Goal: Task Accomplishment & Management: Manage account settings

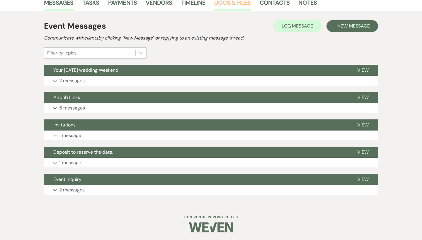
click at [239, 4] on link "Docs & Files" at bounding box center [232, 4] width 36 height 13
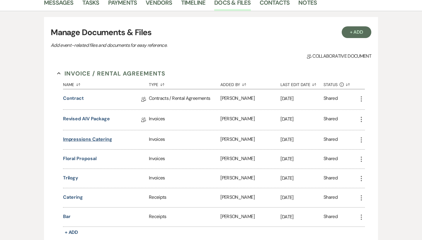
click at [88, 142] on button "Impressions Catering" at bounding box center [87, 139] width 49 height 7
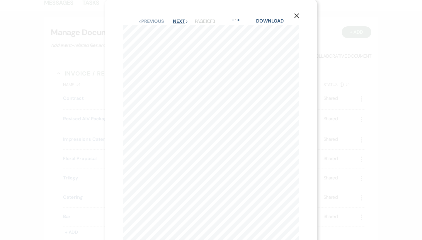
click at [182, 21] on button "Next Next" at bounding box center [180, 21] width 15 height 5
click at [147, 16] on button "Previous Previous" at bounding box center [151, 17] width 26 height 5
click at [181, 23] on button "Next Next" at bounding box center [180, 21] width 15 height 5
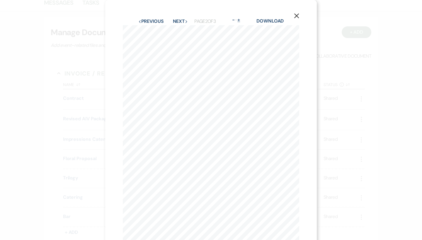
click at [241, 18] on button "+" at bounding box center [239, 20] width 5 height 5
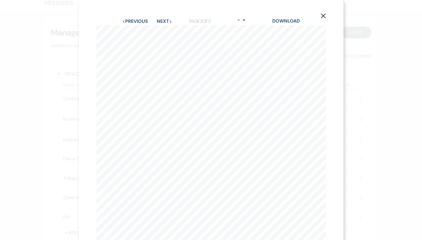
click at [326, 16] on button "X" at bounding box center [323, 16] width 9 height 10
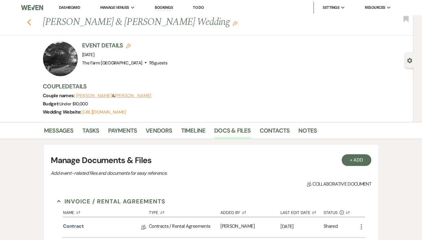
click at [30, 22] on icon "Previous" at bounding box center [29, 22] width 4 height 7
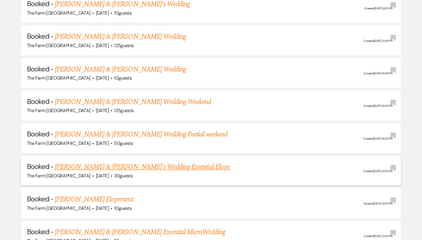
scroll to position [2222, 0]
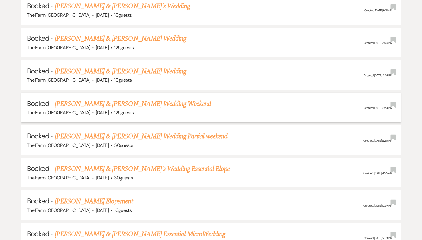
click at [121, 99] on link "[PERSON_NAME] & [PERSON_NAME] Wedding Weekend" at bounding box center [133, 104] width 157 height 11
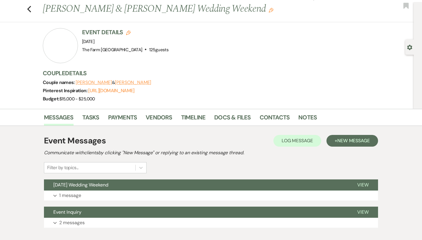
scroll to position [18, 0]
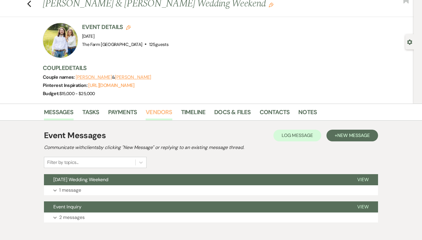
click at [154, 112] on link "Vendors" at bounding box center [159, 114] width 26 height 13
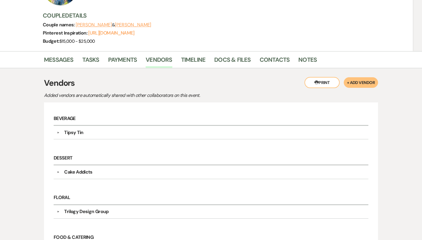
scroll to position [68, 0]
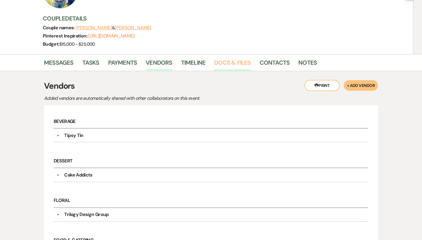
click at [236, 65] on link "Docs & Files" at bounding box center [232, 64] width 36 height 13
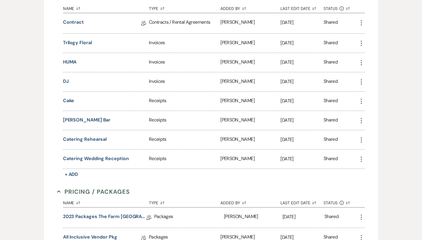
scroll to position [208, 0]
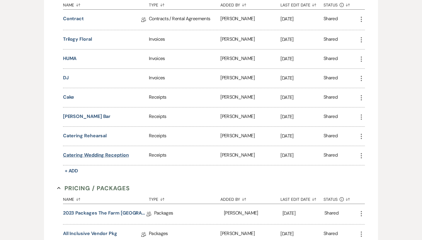
click at [97, 154] on button "Catering Wedding Reception" at bounding box center [96, 155] width 66 height 7
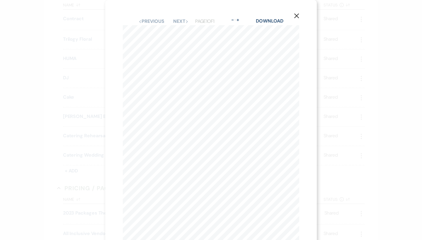
scroll to position [0, 0]
click at [299, 16] on button "X" at bounding box center [296, 16] width 9 height 10
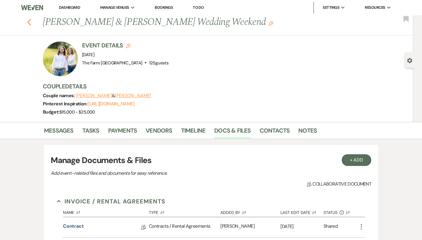
click at [31, 22] on icon "Previous" at bounding box center [29, 22] width 4 height 7
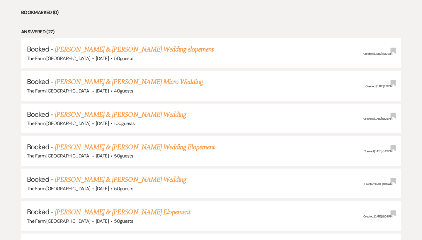
scroll to position [260, 0]
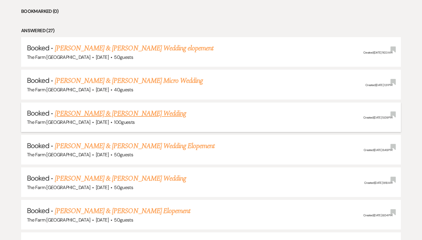
click at [139, 112] on link "[PERSON_NAME] & [PERSON_NAME] Wedding" at bounding box center [120, 113] width 131 height 11
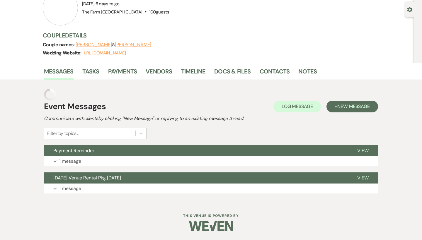
scroll to position [38, 0]
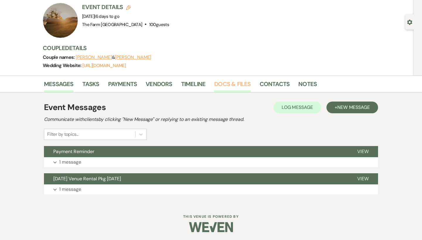
click at [229, 87] on link "Docs & Files" at bounding box center [232, 85] width 36 height 13
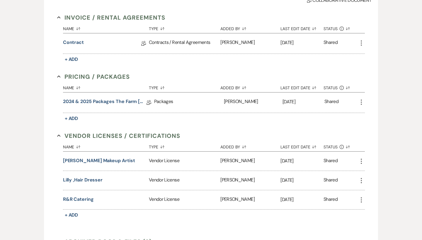
scroll to position [176, 0]
click at [120, 101] on link "2024 & 2025 Packages The Farm [GEOGRAPHIC_DATA] Ga" at bounding box center [105, 102] width 84 height 9
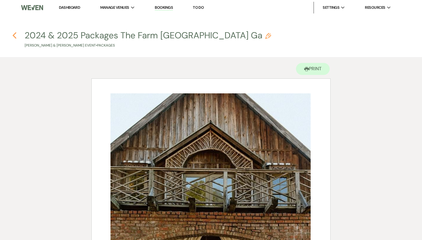
click at [14, 36] on use "button" at bounding box center [15, 35] width 4 height 6
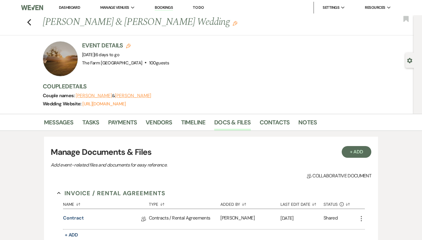
click at [32, 16] on div "Previous [PERSON_NAME] & [PERSON_NAME] Wedding Edit Bookmark" at bounding box center [205, 25] width 417 height 20
click at [26, 23] on div "Previous [PERSON_NAME] & [PERSON_NAME] Wedding Edit Bookmark" at bounding box center [205, 25] width 417 height 20
click at [29, 23] on use "button" at bounding box center [29, 22] width 4 height 6
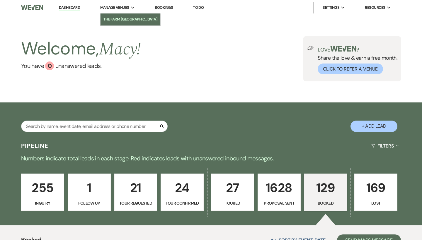
click at [128, 18] on li "The Farm [GEOGRAPHIC_DATA]" at bounding box center [130, 19] width 54 height 6
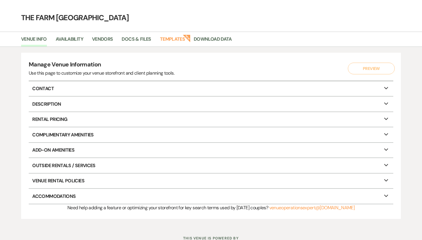
scroll to position [16, 0]
click at [145, 40] on link "Docs & Files" at bounding box center [136, 41] width 29 height 11
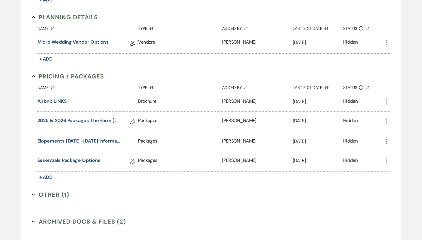
scroll to position [212, 0]
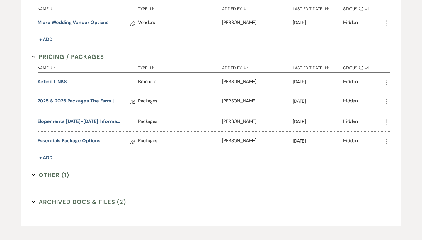
click at [71, 200] on button "Archived Docs & Files (2) Expand" at bounding box center [79, 202] width 95 height 9
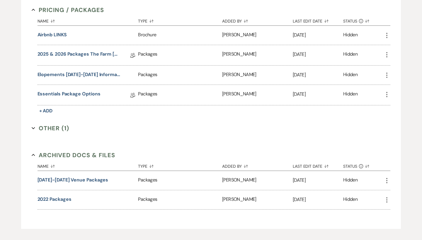
scroll to position [265, 0]
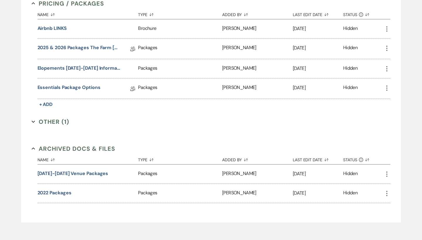
click at [56, 122] on button "Other (1) Expand" at bounding box center [51, 122] width 38 height 9
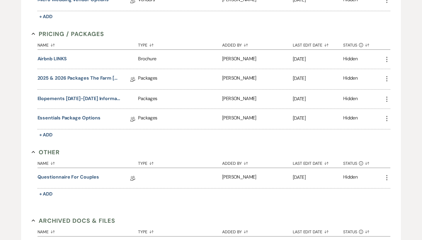
scroll to position [229, 0]
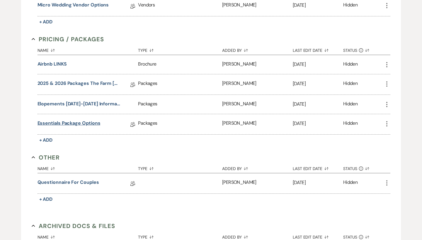
click at [80, 124] on link "Essentials Package Options" at bounding box center [69, 124] width 63 height 9
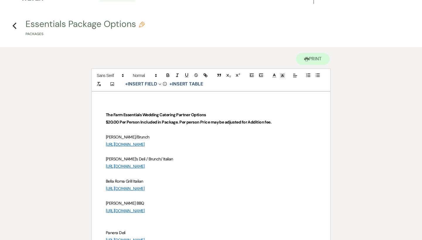
scroll to position [6, 0]
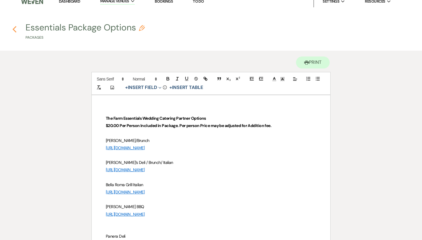
click at [15, 28] on use "button" at bounding box center [15, 29] width 4 height 6
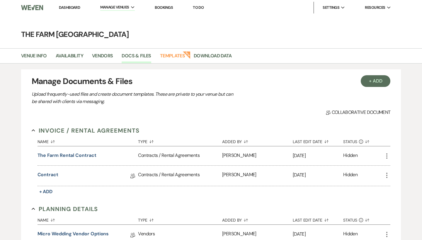
click at [76, 8] on link "Dashboard" at bounding box center [69, 7] width 21 height 5
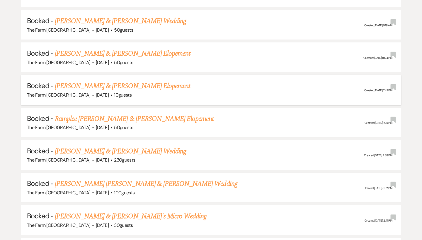
scroll to position [419, 0]
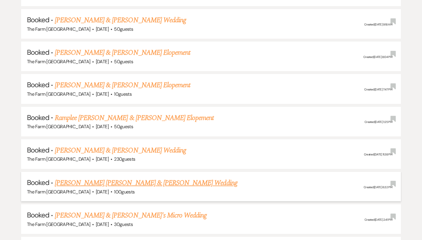
click at [153, 178] on link "[PERSON_NAME] [PERSON_NAME] & [PERSON_NAME] Wedding" at bounding box center [146, 183] width 183 height 11
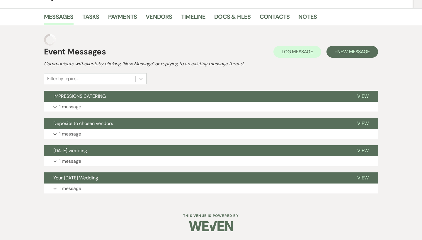
scroll to position [91, 0]
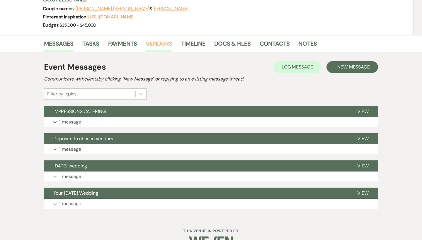
click at [157, 39] on link "Vendors" at bounding box center [159, 45] width 26 height 13
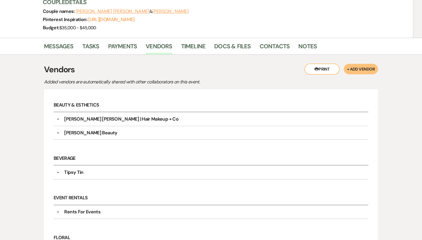
scroll to position [89, 0]
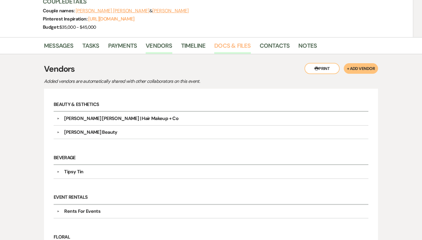
click at [218, 41] on link "Docs & Files" at bounding box center [232, 47] width 36 height 13
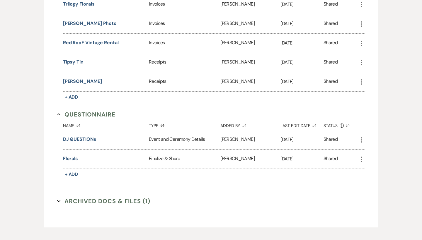
scroll to position [470, 0]
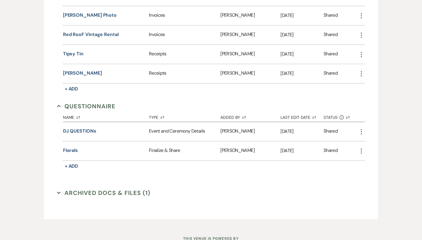
click at [116, 189] on button "Archived Docs & Files (1) Expand" at bounding box center [103, 193] width 93 height 9
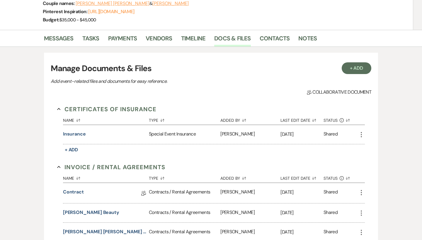
scroll to position [96, 0]
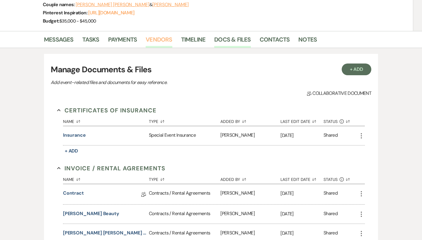
click at [156, 35] on link "Vendors" at bounding box center [159, 41] width 26 height 13
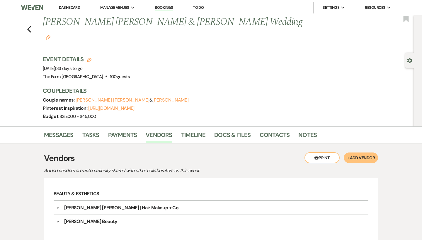
click at [26, 20] on div "Previous [PERSON_NAME] [PERSON_NAME] & [PERSON_NAME] Wedding Edit Bookmark" at bounding box center [205, 32] width 417 height 34
click at [30, 26] on use "button" at bounding box center [29, 29] width 4 height 6
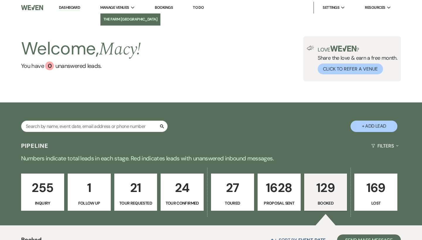
click at [132, 18] on li "The Farm [GEOGRAPHIC_DATA]" at bounding box center [130, 19] width 54 height 6
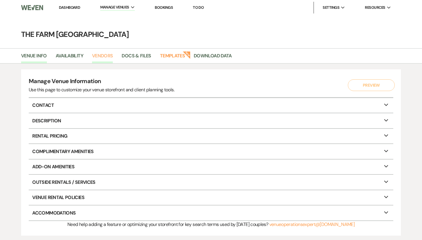
click at [103, 54] on link "Vendors" at bounding box center [102, 57] width 21 height 11
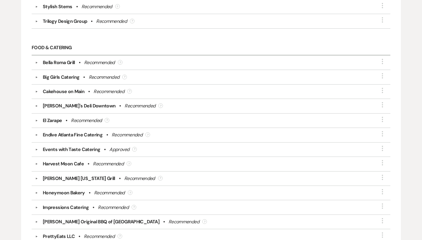
scroll to position [1198, 0]
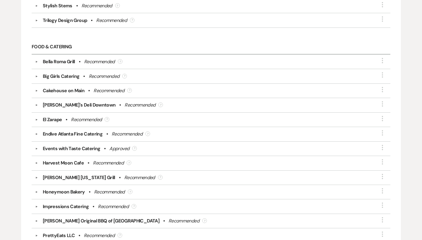
click at [37, 75] on button "▼" at bounding box center [36, 76] width 7 height 3
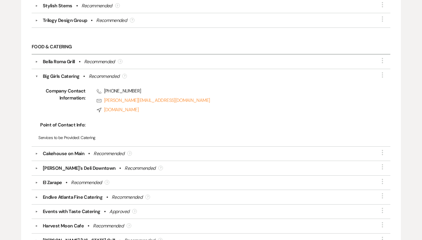
click at [37, 75] on button "▼" at bounding box center [36, 76] width 3 height 7
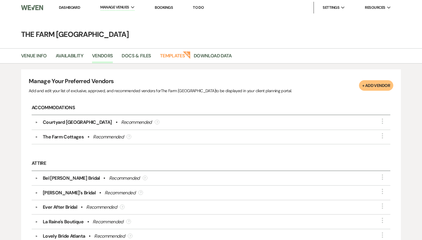
scroll to position [0, 0]
